Goal: Task Accomplishment & Management: Manage account settings

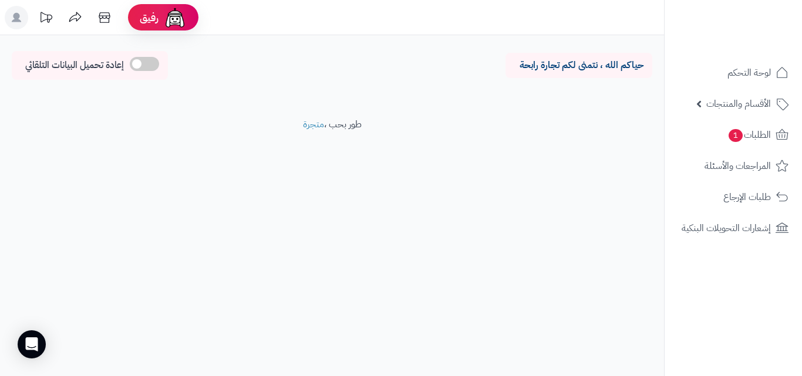
click at [14, 11] on rect at bounding box center [16, 17] width 23 height 23
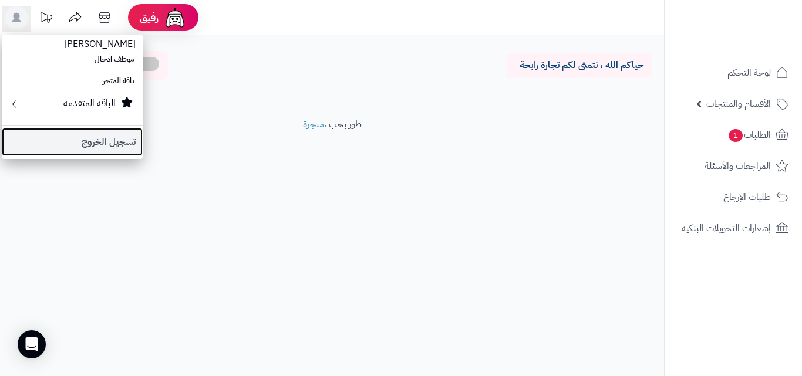
click at [95, 136] on link "تسجيل الخروج" at bounding box center [72, 142] width 141 height 28
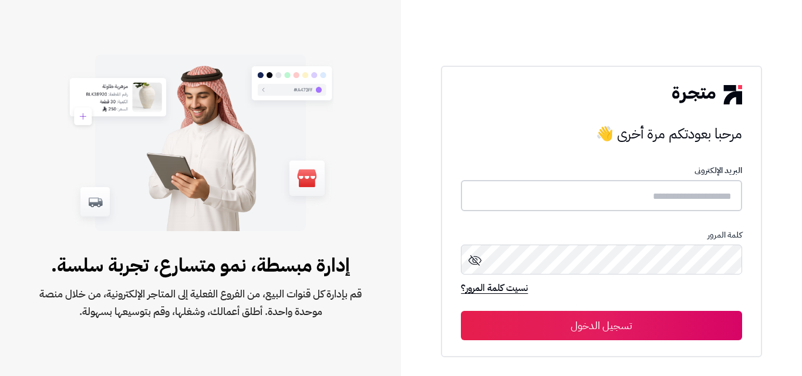
click at [624, 189] on input "text" at bounding box center [601, 195] width 281 height 31
type input "*****"
click at [461, 311] on button "تسجيل الدخول" at bounding box center [601, 325] width 281 height 29
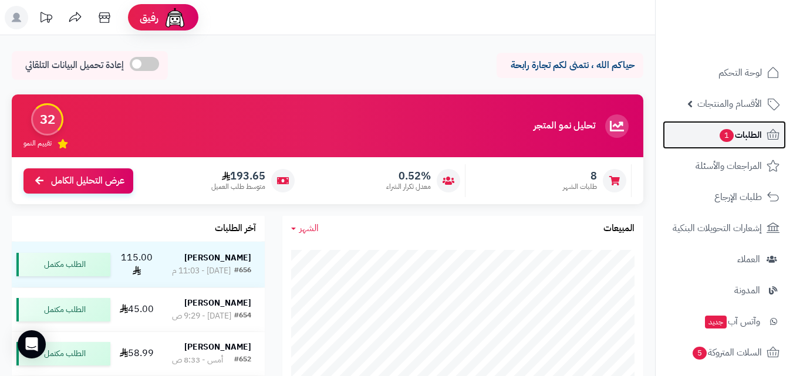
click at [722, 127] on span "الطلبات 1" at bounding box center [740, 135] width 43 height 16
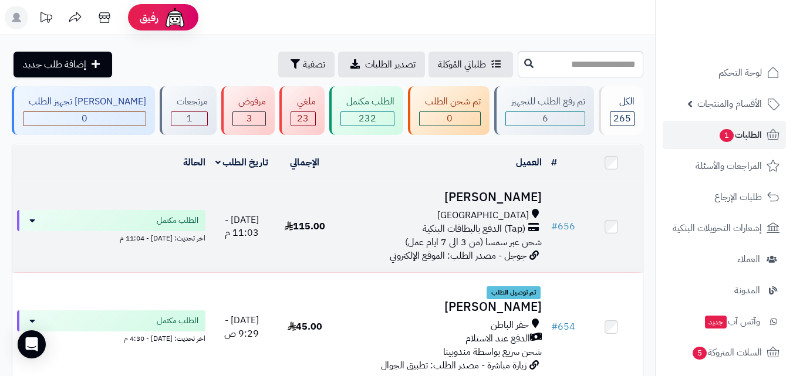
click at [516, 196] on h3 "[PERSON_NAME]" at bounding box center [441, 198] width 201 height 14
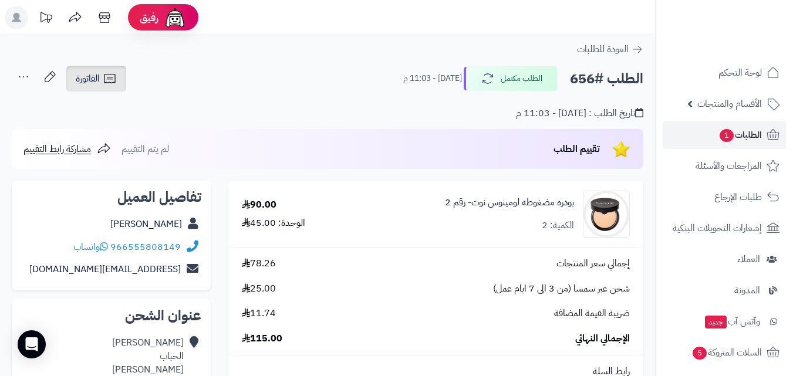
click at [80, 77] on span "الفاتورة" at bounding box center [88, 79] width 24 height 14
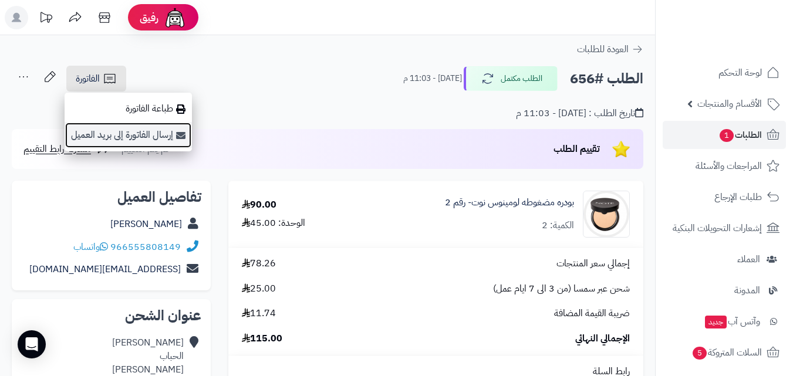
click at [145, 131] on link "إرسال الفاتورة إلى بريد العميل" at bounding box center [128, 135] width 127 height 26
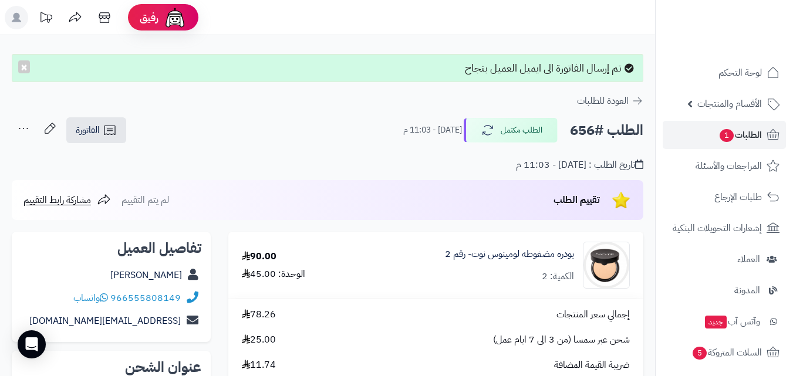
click at [112, 123] on link "الفاتورة" at bounding box center [96, 130] width 60 height 26
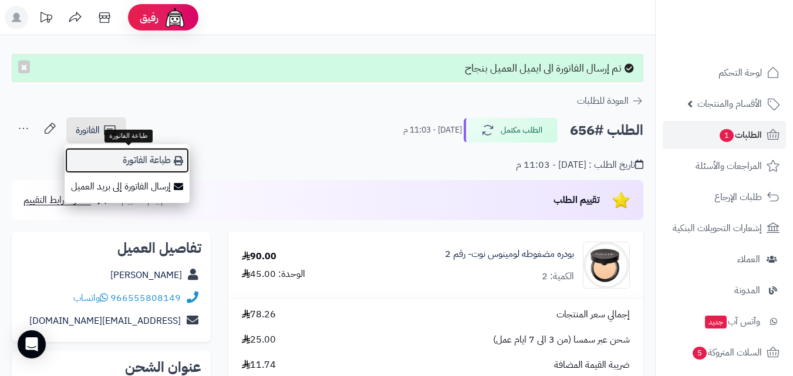
click at [164, 164] on link "طباعة الفاتورة" at bounding box center [127, 160] width 125 height 26
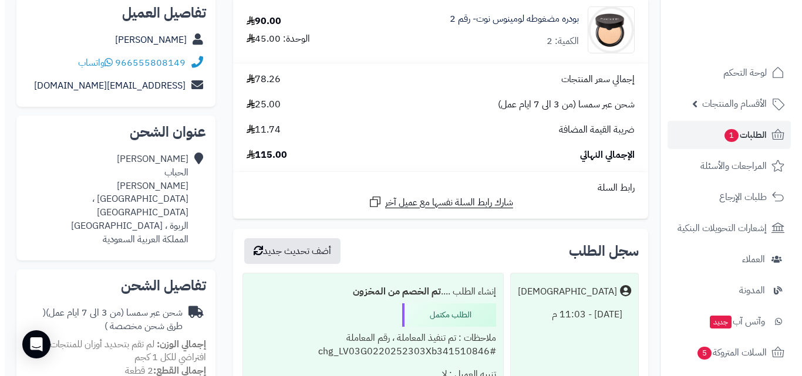
scroll to position [352, 0]
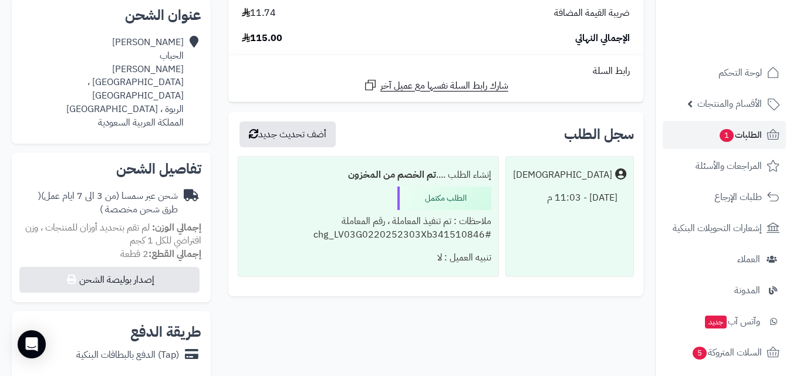
click at [117, 237] on div "تفاصيل الشحن شحن عبر سمسا (من 3 الى 7 ايام عمل) ( طرق شحن مخصصة ) إجمالي الوزن:…" at bounding box center [111, 228] width 199 height 150
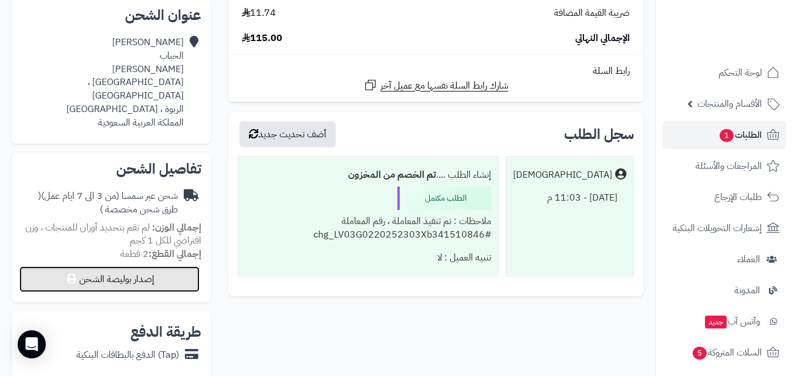
click at [118, 267] on button "إصدار بوليصة الشحن" at bounding box center [109, 280] width 180 height 26
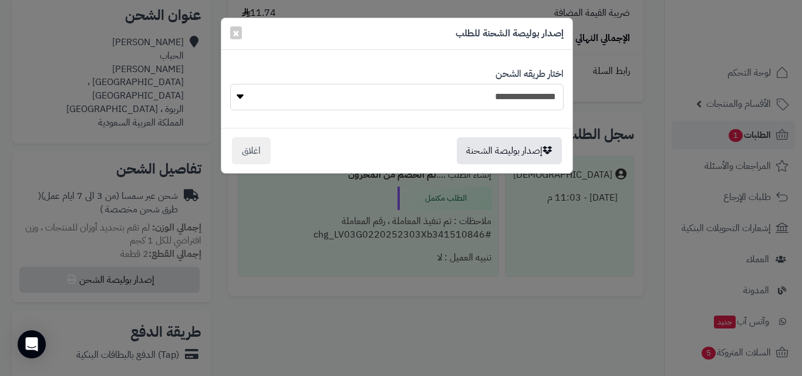
click at [473, 101] on select "**********" at bounding box center [397, 97] width 334 height 26
select select "****"
click at [230, 84] on select "**********" at bounding box center [397, 97] width 334 height 26
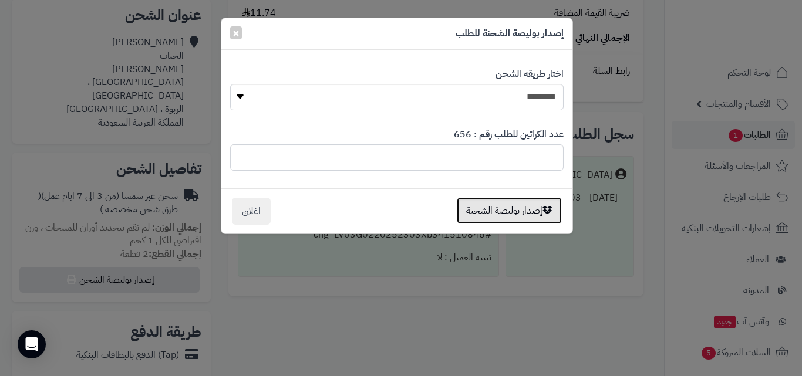
click at [502, 214] on button "إصدار بوليصة الشحنة" at bounding box center [509, 210] width 105 height 27
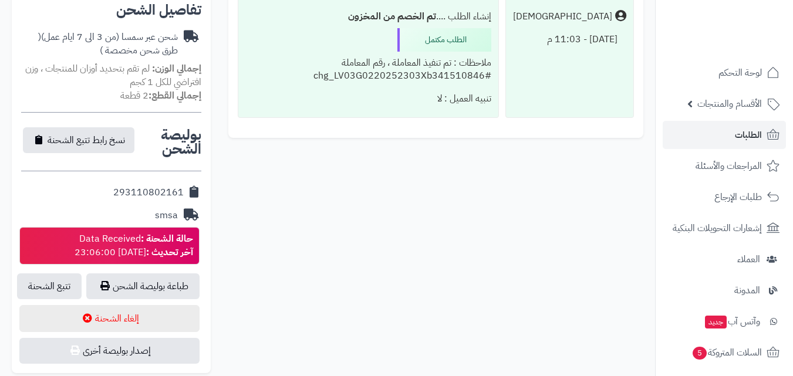
scroll to position [477, 0]
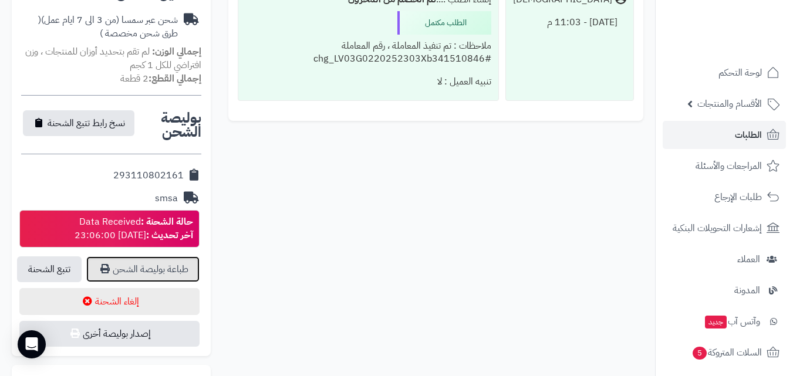
click at [137, 257] on link "طباعة بوليصة الشحن" at bounding box center [142, 270] width 113 height 26
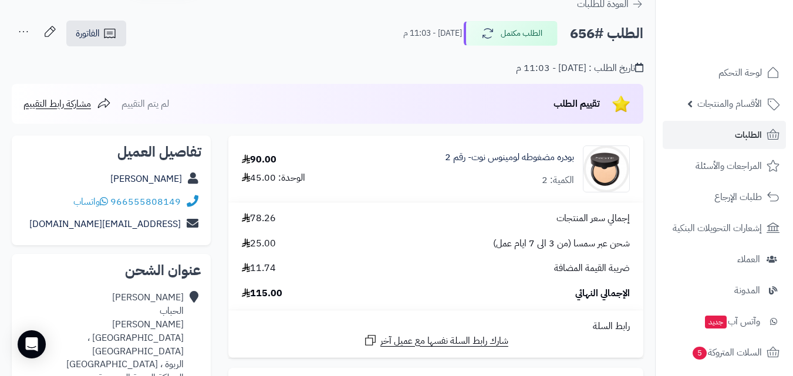
scroll to position [0, 0]
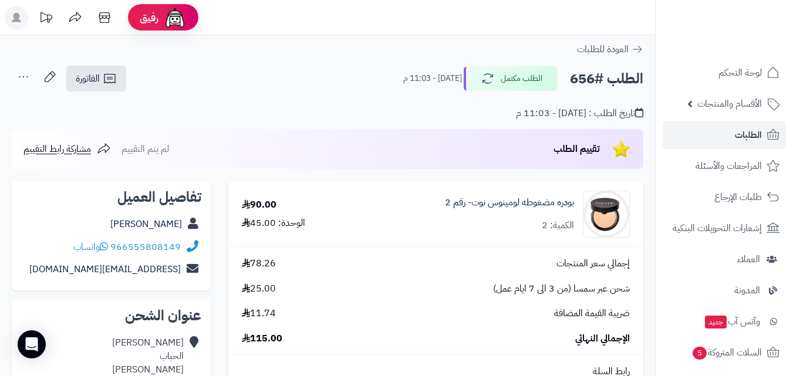
click at [25, 82] on icon at bounding box center [23, 76] width 23 height 23
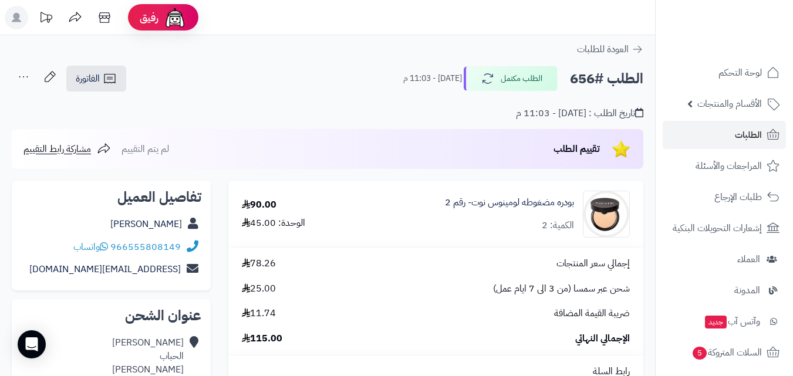
click at [12, 19] on rect at bounding box center [16, 17] width 23 height 23
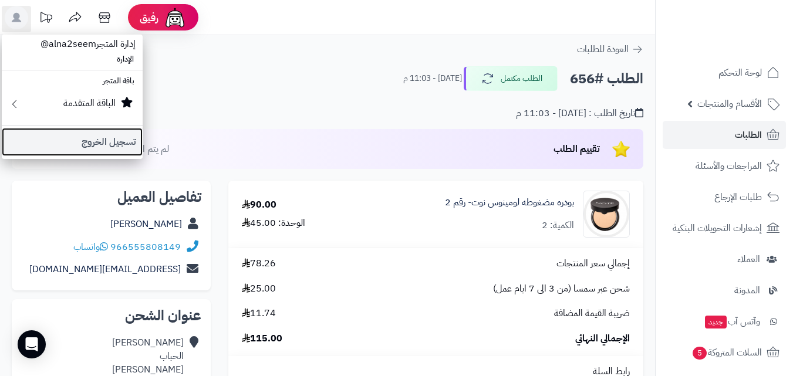
click at [105, 142] on link "تسجيل الخروج" at bounding box center [72, 142] width 141 height 28
